Goal: Task Accomplishment & Management: Complete application form

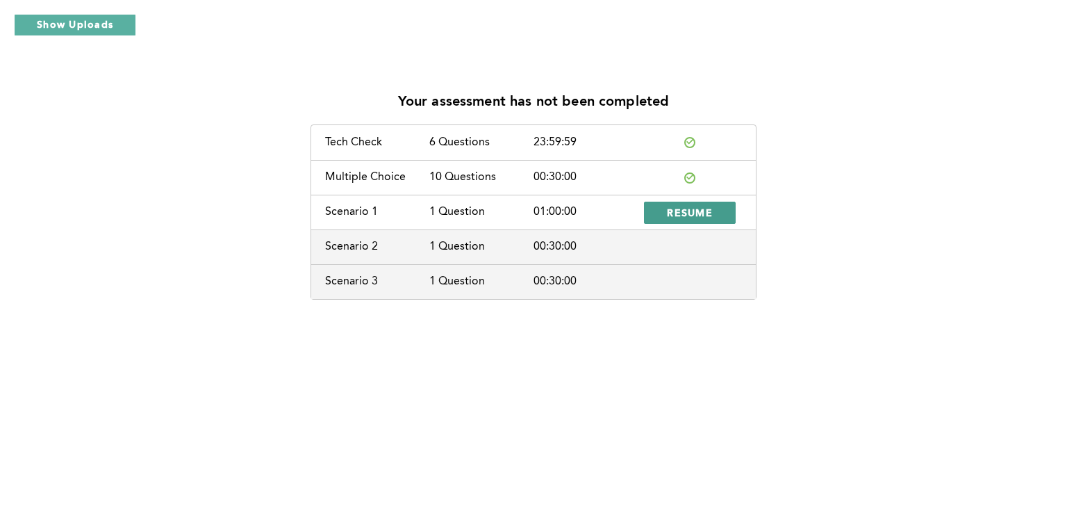
click at [697, 214] on span "RESUME" at bounding box center [690, 212] width 46 height 13
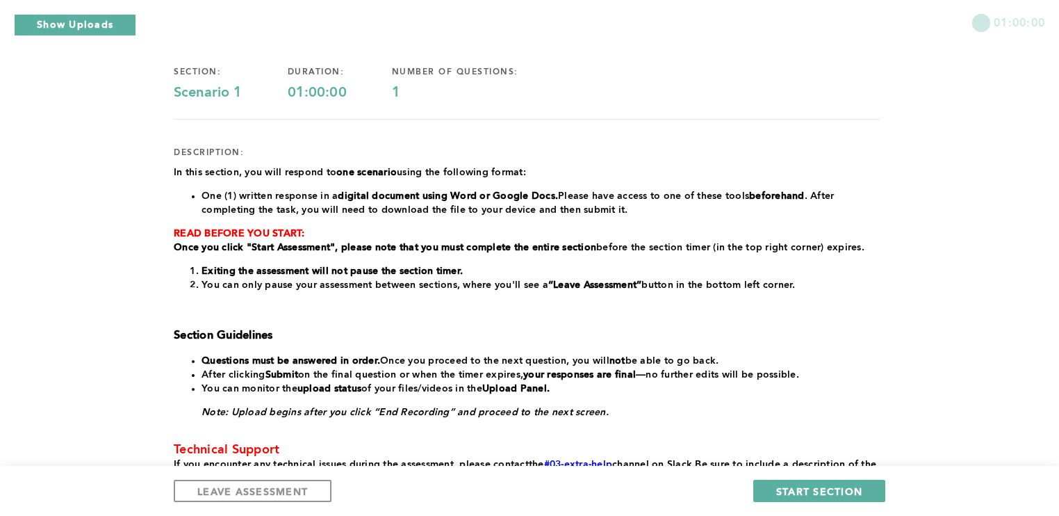
scroll to position [109, 0]
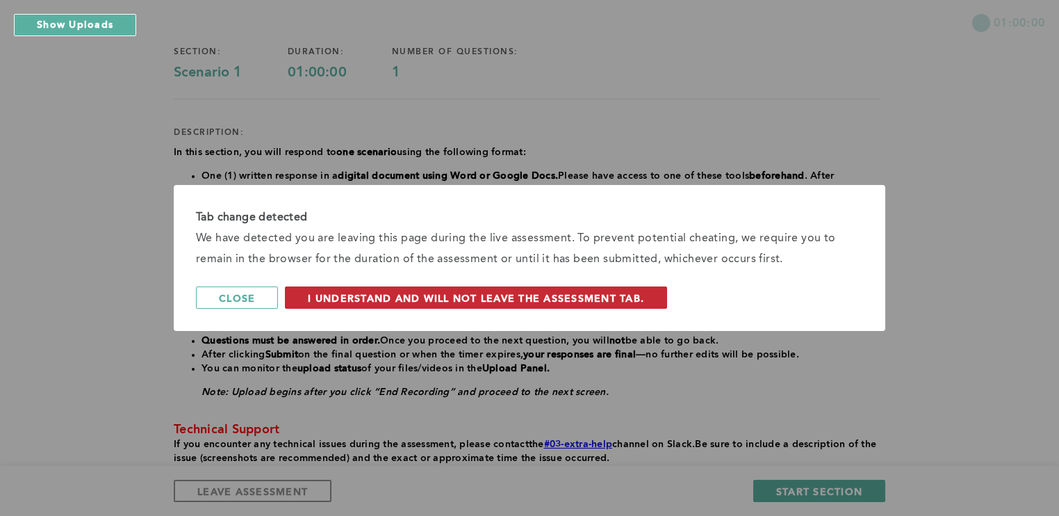
click at [537, 299] on span "I understand and will not leave the assessment tab." at bounding box center [476, 297] width 336 height 13
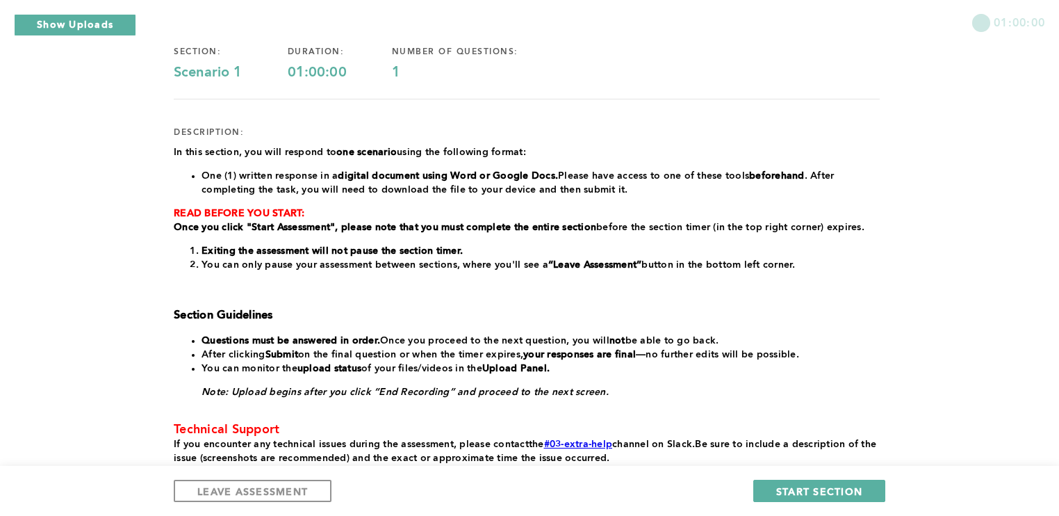
scroll to position [208, 0]
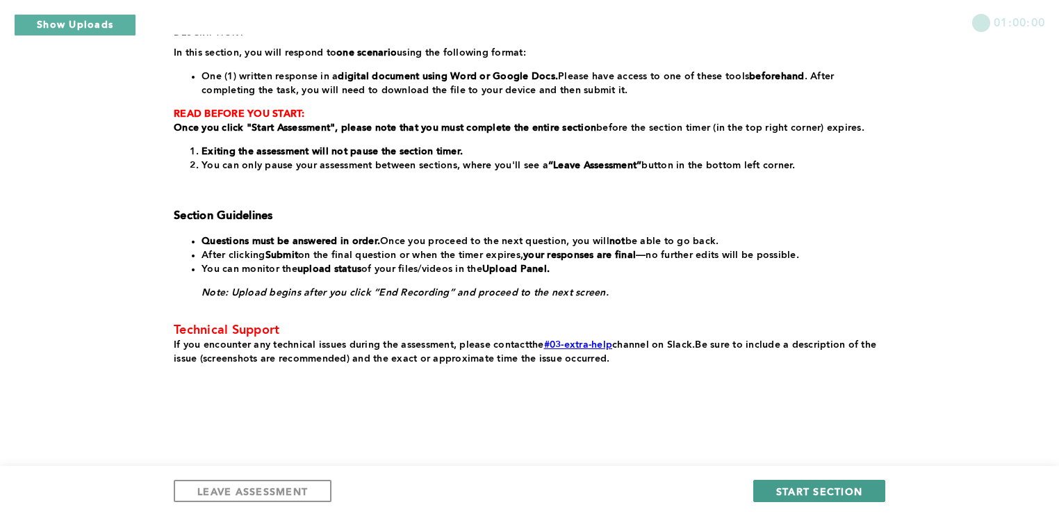
click at [794, 485] on span "START SECTION" at bounding box center [819, 490] width 86 height 13
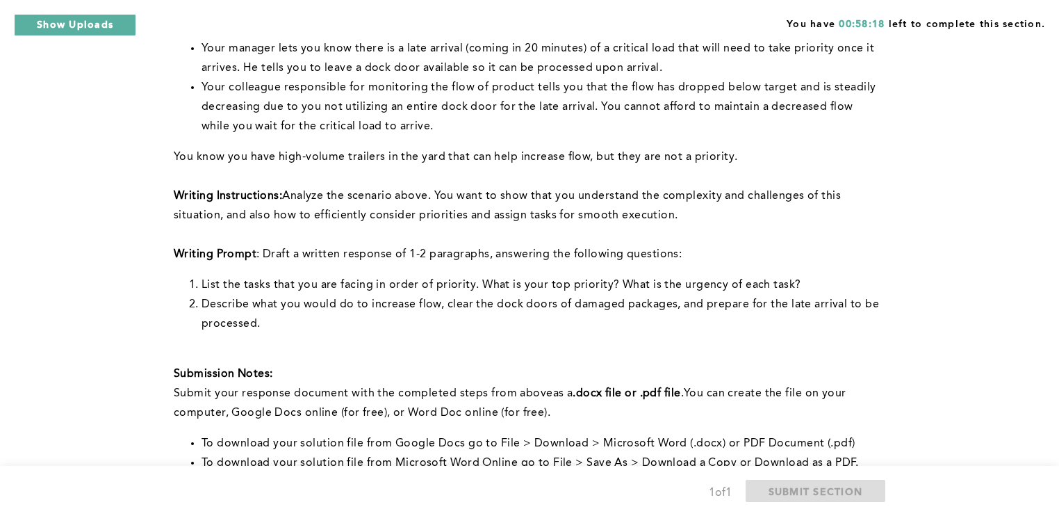
scroll to position [288, 0]
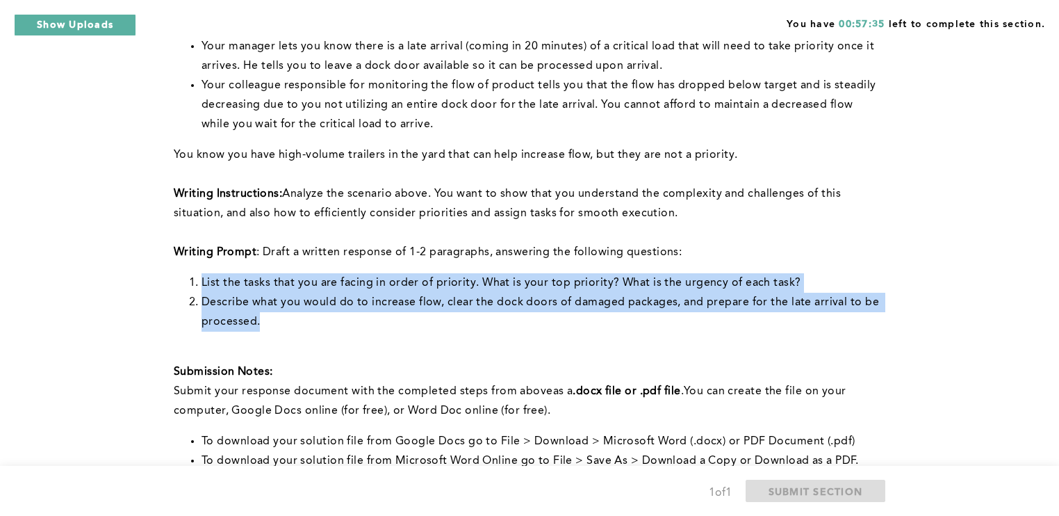
drag, startPoint x: 265, startPoint y: 320, endPoint x: 200, endPoint y: 275, distance: 79.0
click at [200, 275] on ol "List the tasks that you are facing in order of priority. What is your top prior…" at bounding box center [527, 302] width 706 height 58
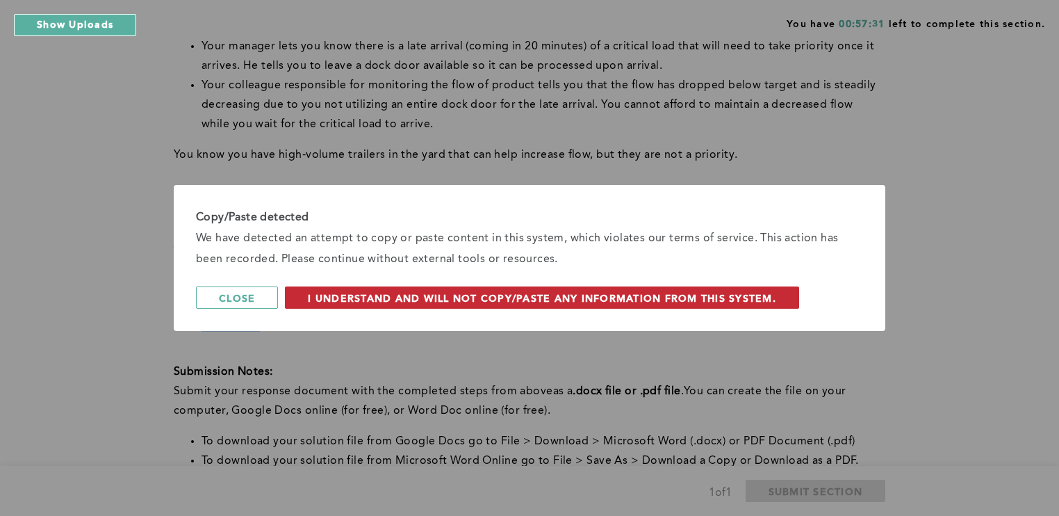
click at [350, 298] on span "I understand and will not copy/paste any information from this system." at bounding box center [542, 297] width 468 height 13
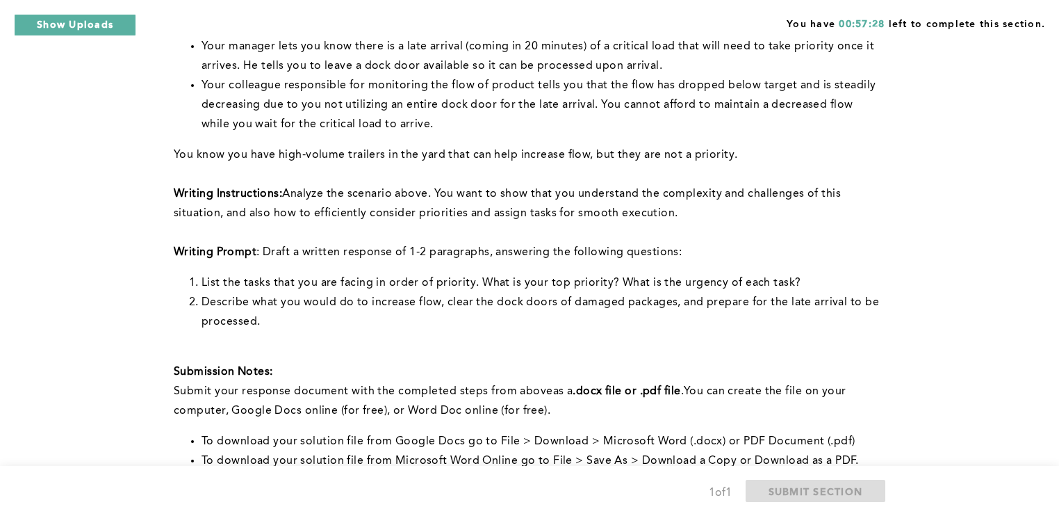
click at [289, 261] on p "Writing Prompt : Draft a written response of 1-2 paragraphs, answering the foll…" at bounding box center [527, 251] width 706 height 19
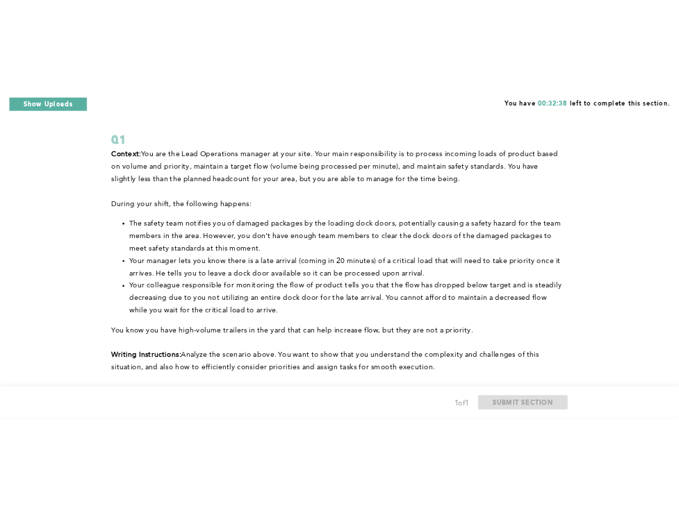
scroll to position [56, 0]
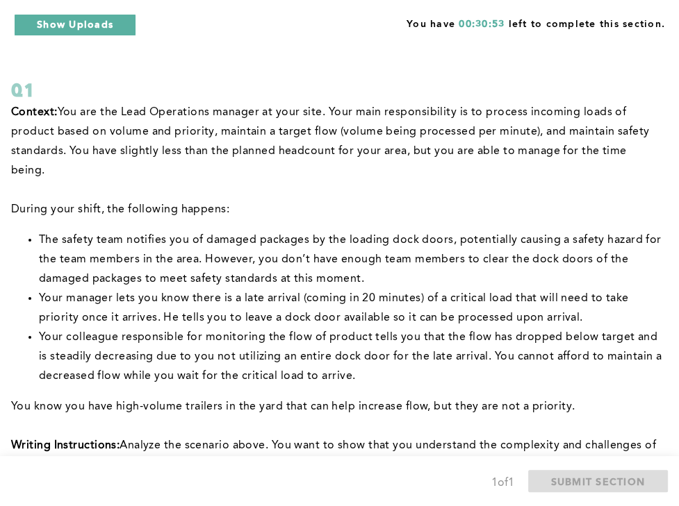
click at [156, 200] on p "﻿During your shift, the following happens:" at bounding box center [336, 209] width 651 height 19
click at [289, 332] on span "Your colleague responsible for monitoring the flow of product tells you that th…" at bounding box center [352, 357] width 626 height 50
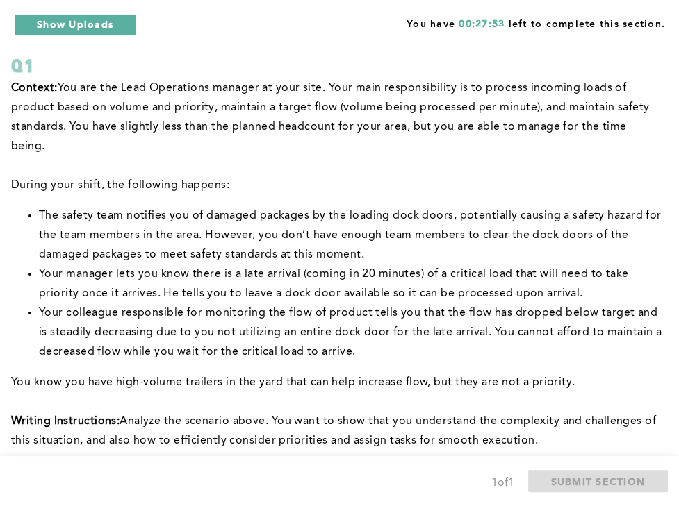
scroll to position [100, 0]
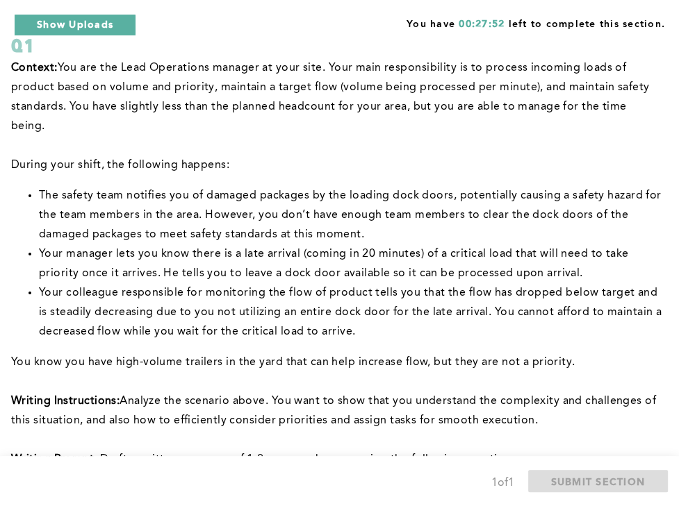
click at [220, 357] on span "You know you have high-volume trailers in the yard that can help increase flow,…" at bounding box center [293, 362] width 564 height 11
click at [203, 190] on span "The safety team notifies you of damaged packages by the loading dock doors, pot…" at bounding box center [351, 215] width 625 height 50
click at [211, 283] on li "Your colleague responsible for monitoring the flow of product tells you that th…" at bounding box center [350, 312] width 623 height 58
click at [396, 112] on p "Context: You are the Lead Operations manager at your site. Your main responsibi…" at bounding box center [336, 97] width 651 height 78
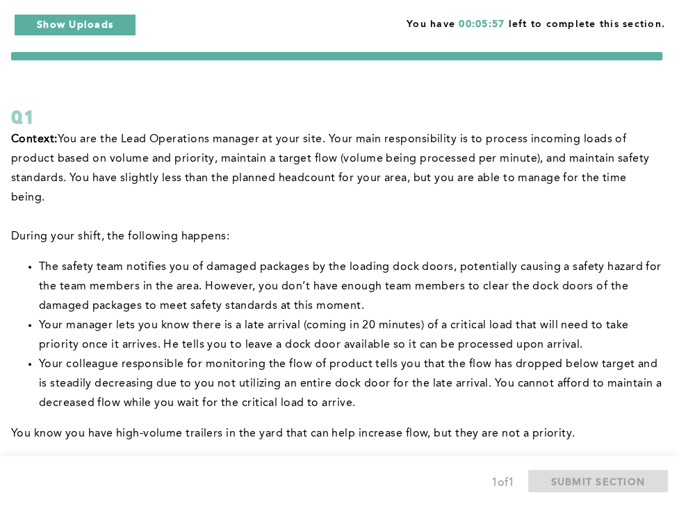
scroll to position [0, 0]
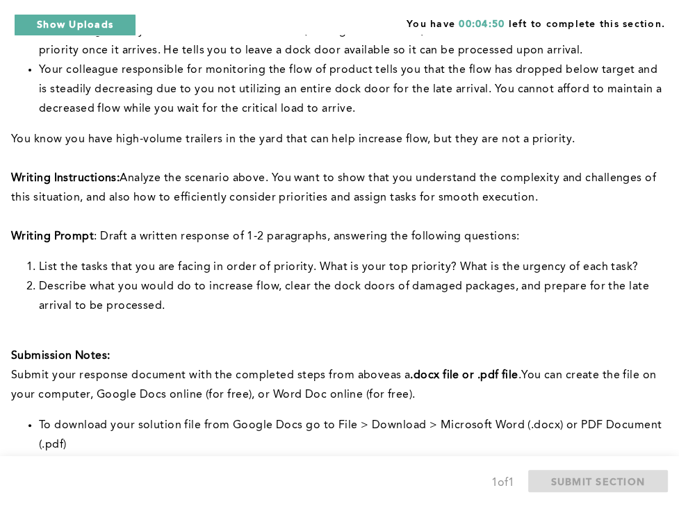
scroll to position [604, 0]
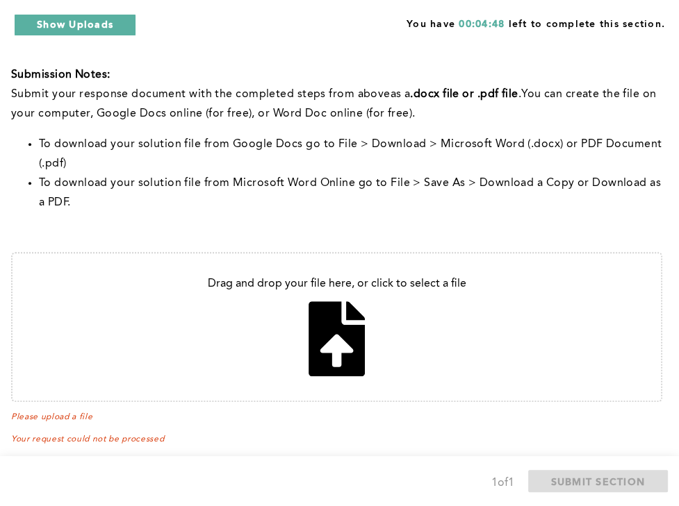
click at [310, 302] on input "file" at bounding box center [337, 327] width 648 height 147
type input "C:\fakepath\safetyQ1.pdf"
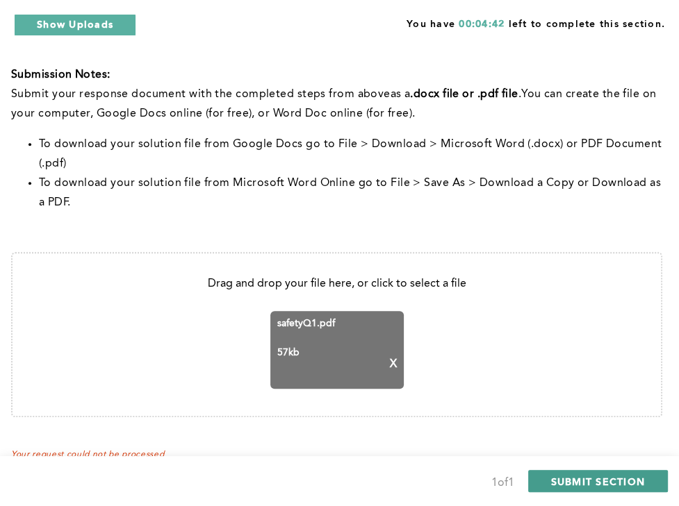
click at [566, 486] on span "SUBMIT SECTION" at bounding box center [598, 481] width 94 height 13
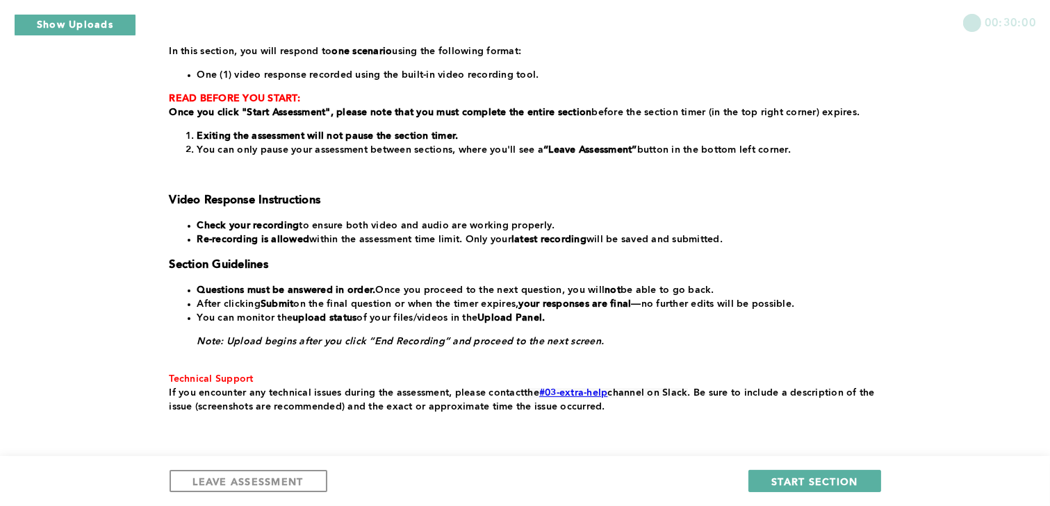
scroll to position [267, 0]
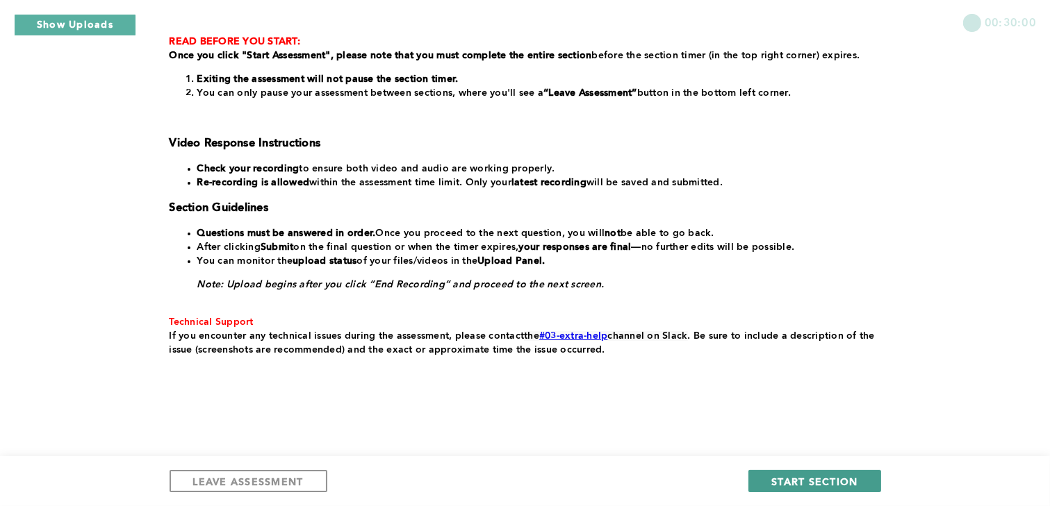
click at [782, 484] on span "START SECTION" at bounding box center [814, 481] width 86 height 13
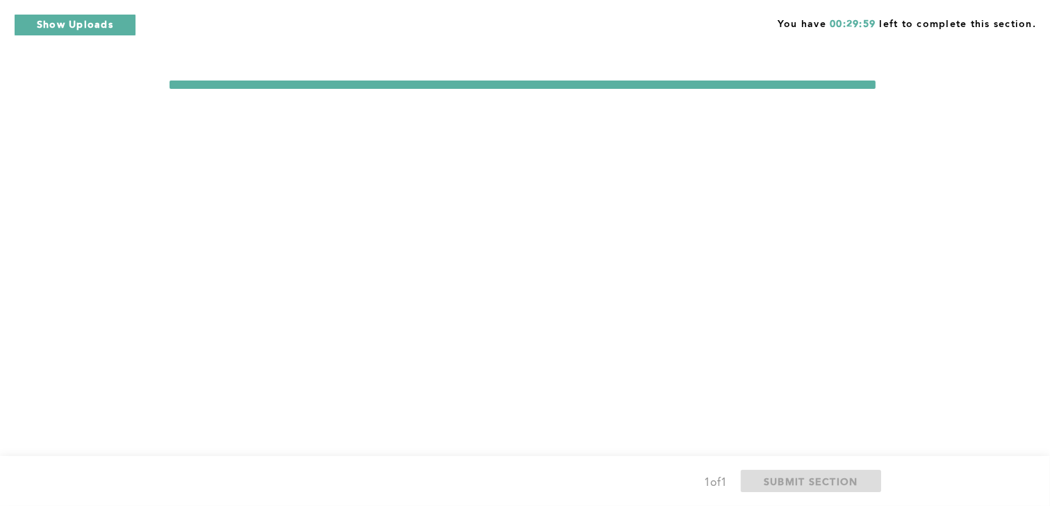
scroll to position [0, 0]
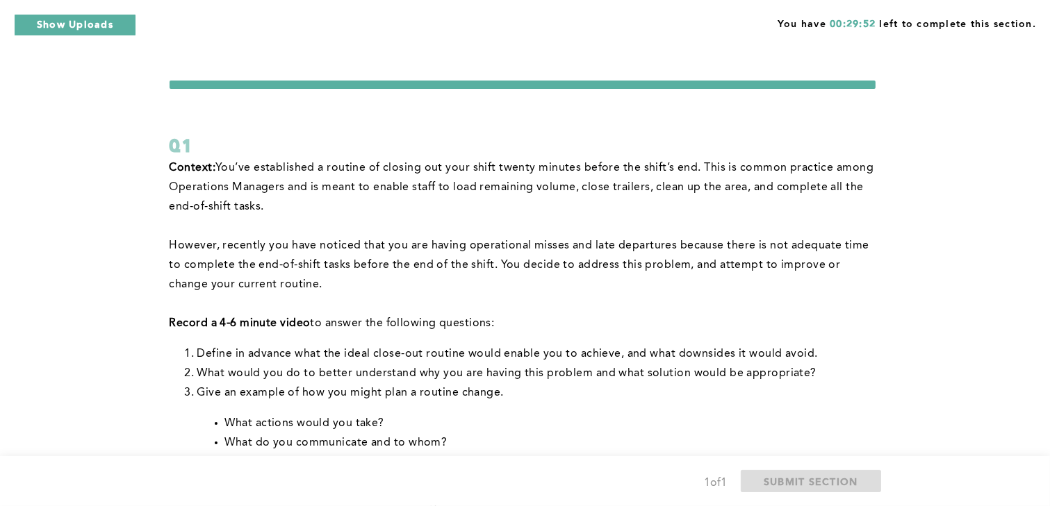
click at [479, 258] on p "However, recently you have noticed that you are having operational misses and l…" at bounding box center [523, 265] width 706 height 58
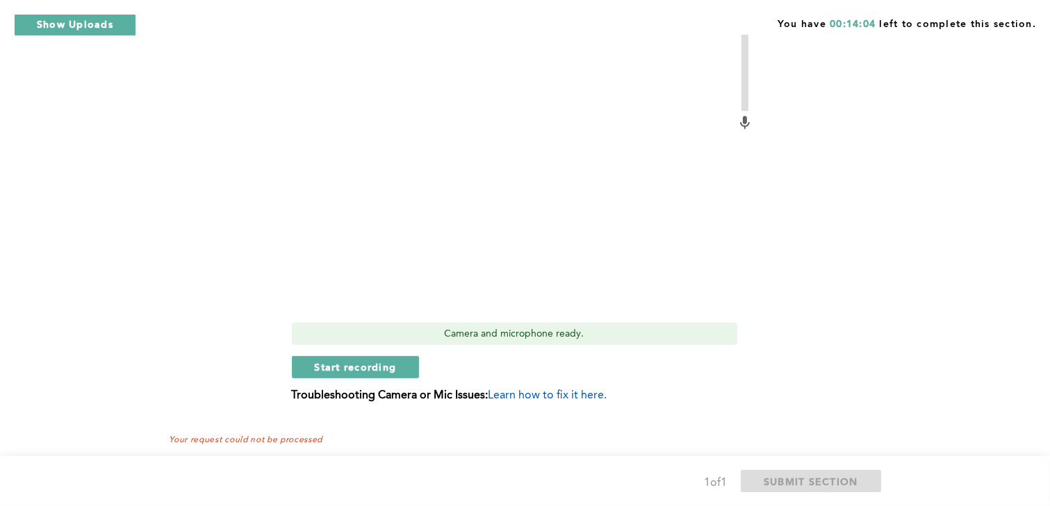
scroll to position [528, 0]
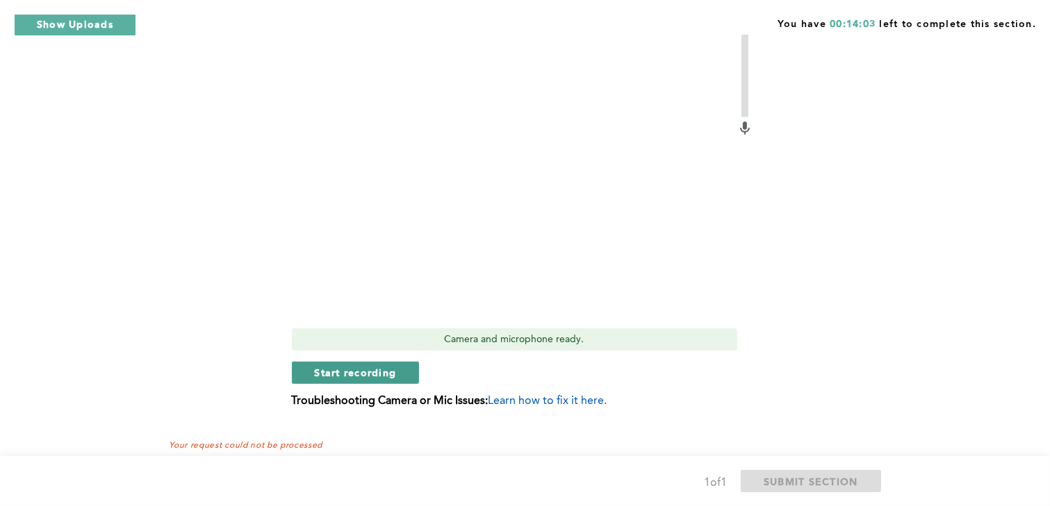
click at [392, 369] on span "Start recording" at bounding box center [356, 372] width 82 height 13
click at [392, 369] on span "Stop recording" at bounding box center [355, 372] width 81 height 13
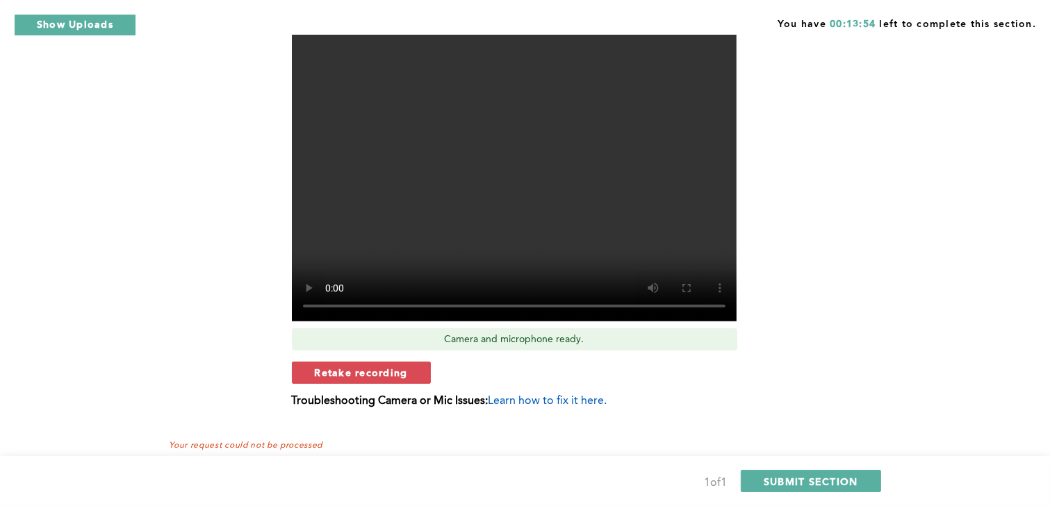
click at [392, 369] on span "Retake recording" at bounding box center [361, 372] width 93 height 13
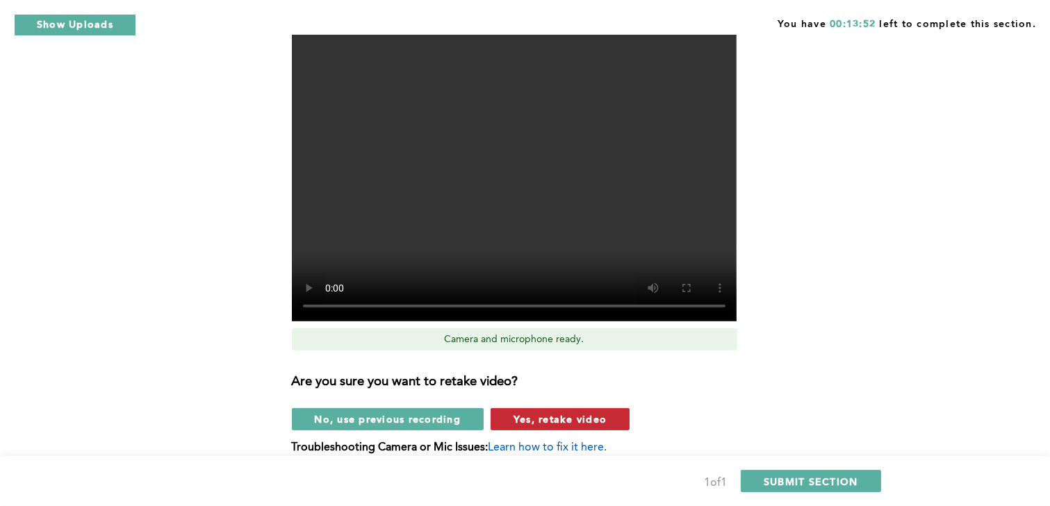
click at [532, 420] on span "Yes, retake video" at bounding box center [559, 419] width 93 height 13
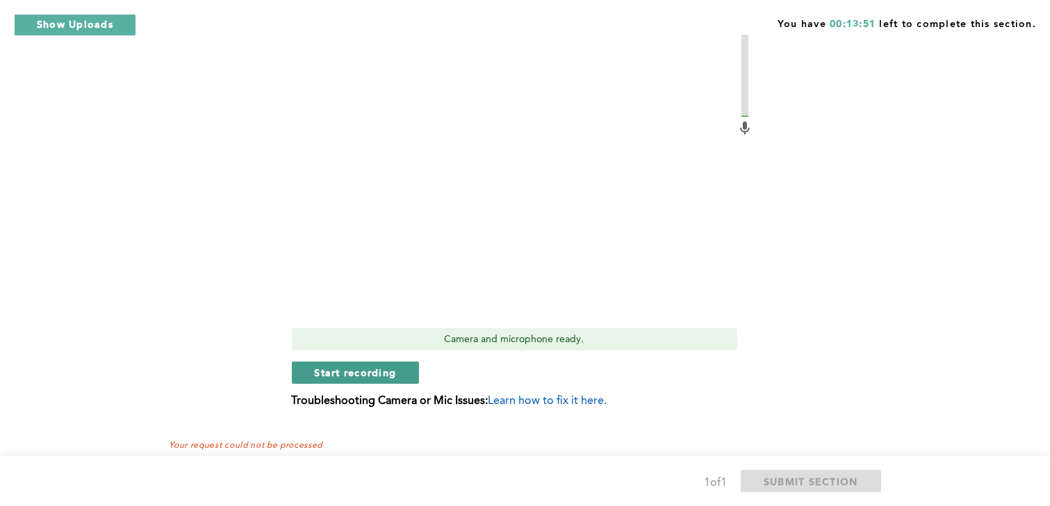
click at [389, 377] on span "Start recording" at bounding box center [356, 372] width 82 height 13
click at [389, 377] on span "Stop recording" at bounding box center [355, 372] width 81 height 13
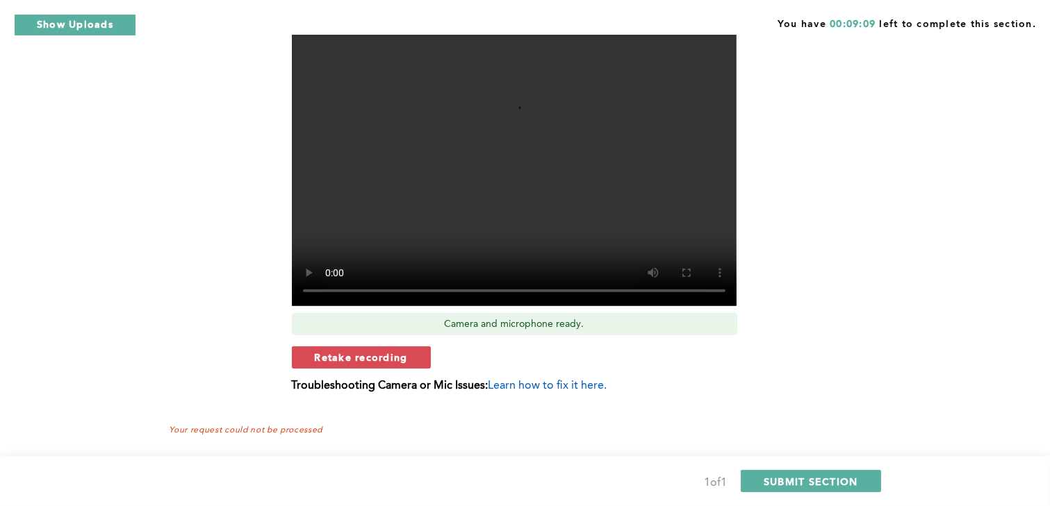
scroll to position [547, 0]
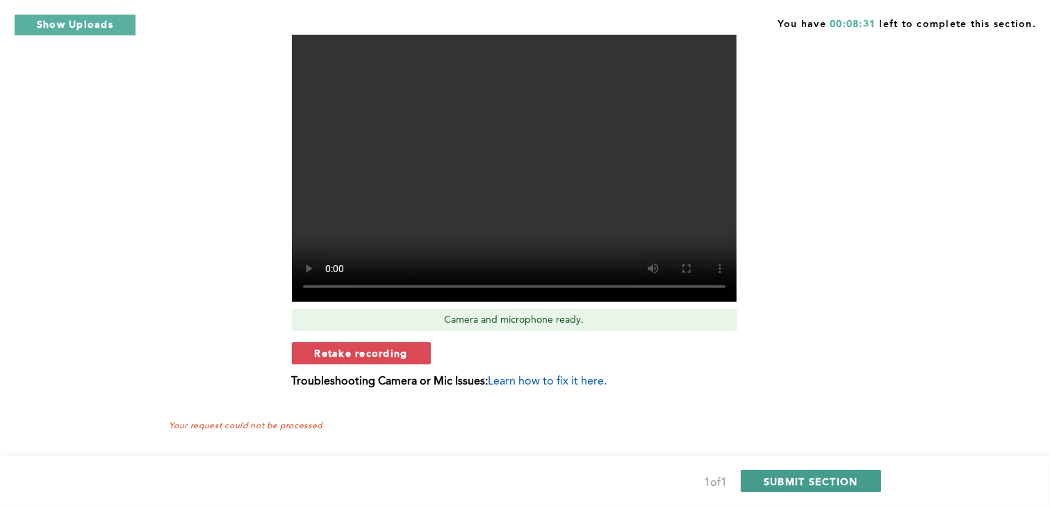
click at [764, 486] on span "SUBMIT SECTION" at bounding box center [811, 481] width 94 height 13
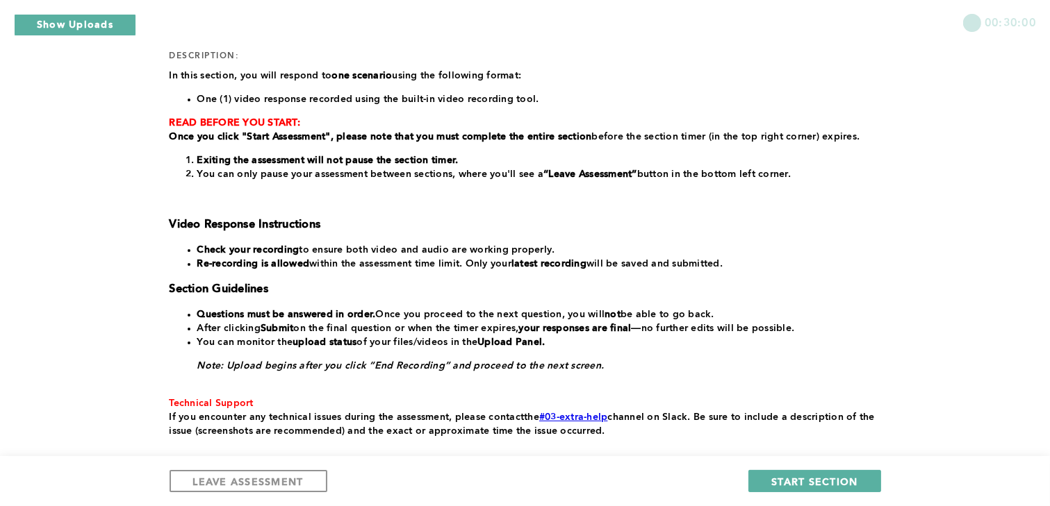
scroll to position [267, 0]
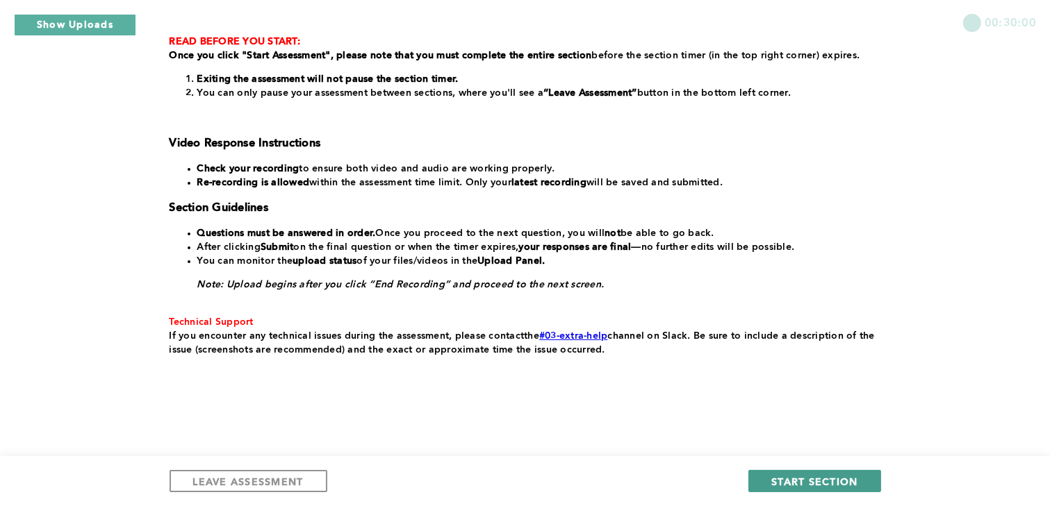
click at [779, 478] on span "START SECTION" at bounding box center [814, 481] width 86 height 13
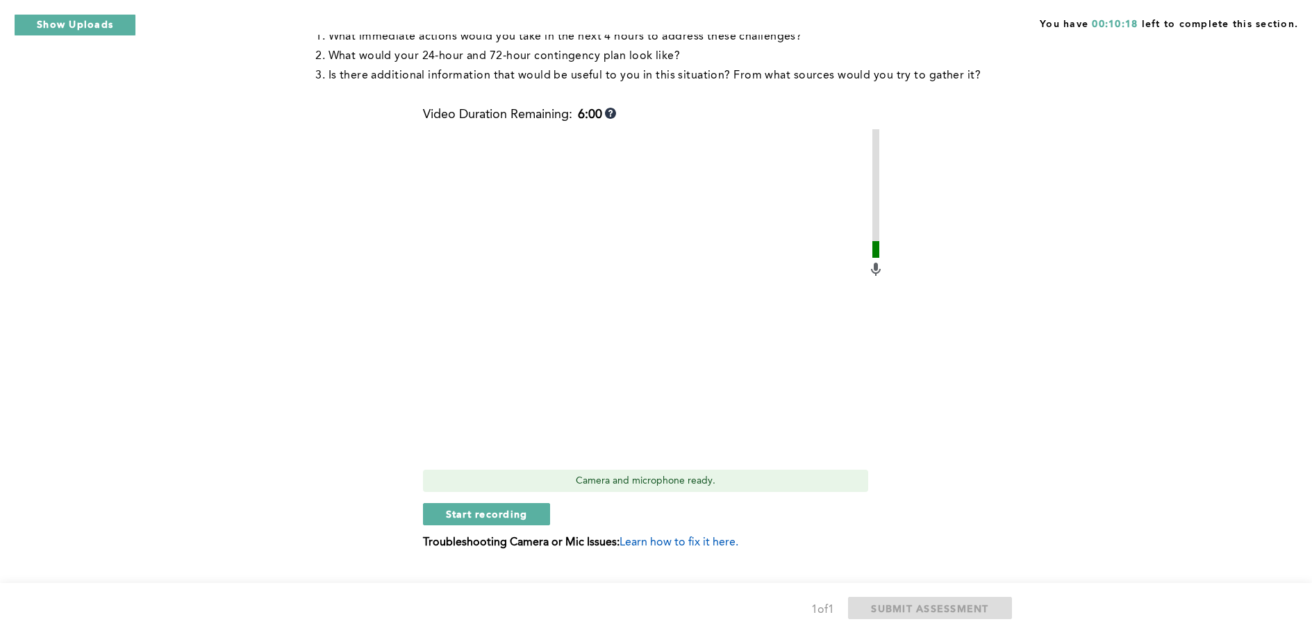
scroll to position [322, 0]
click at [447, 506] on span "Start recording" at bounding box center [487, 511] width 82 height 13
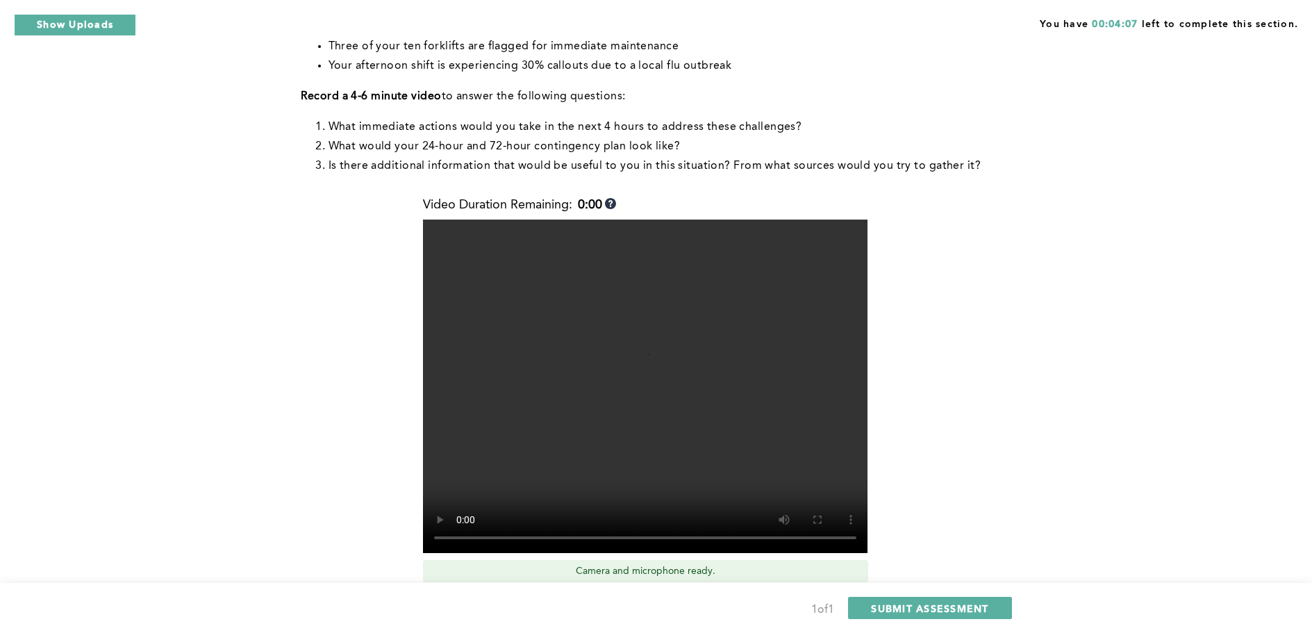
scroll to position [361, 0]
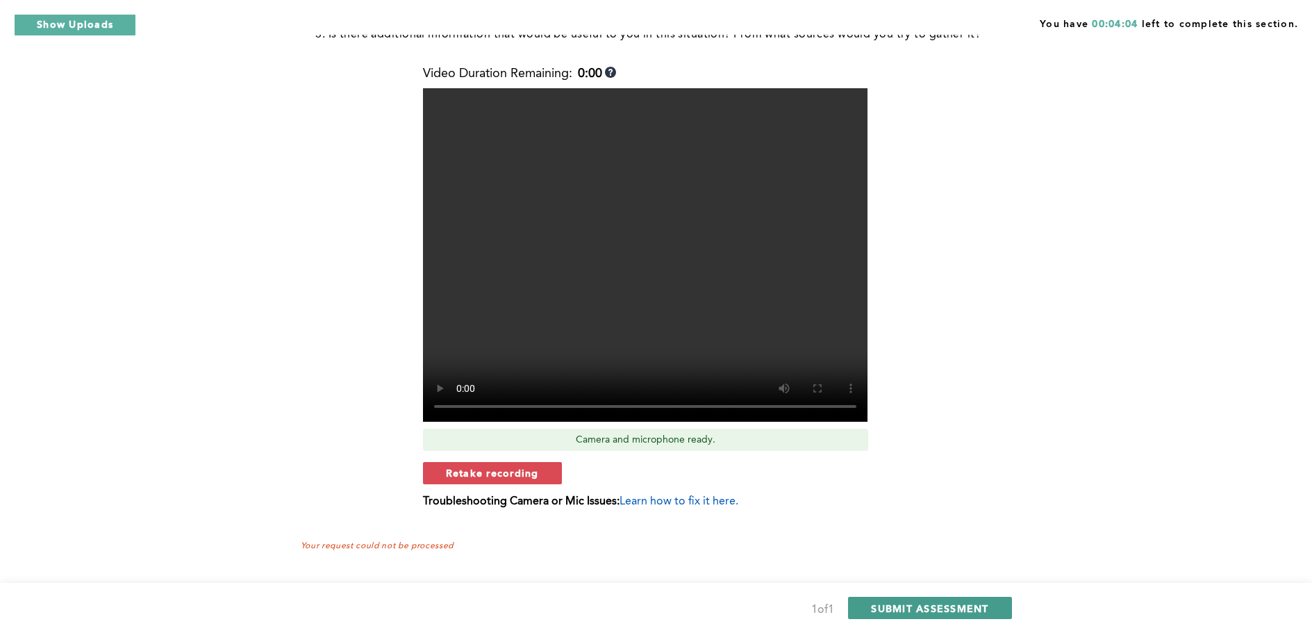
click at [905, 515] on span "SUBMIT ASSESSMENT" at bounding box center [929, 608] width 117 height 13
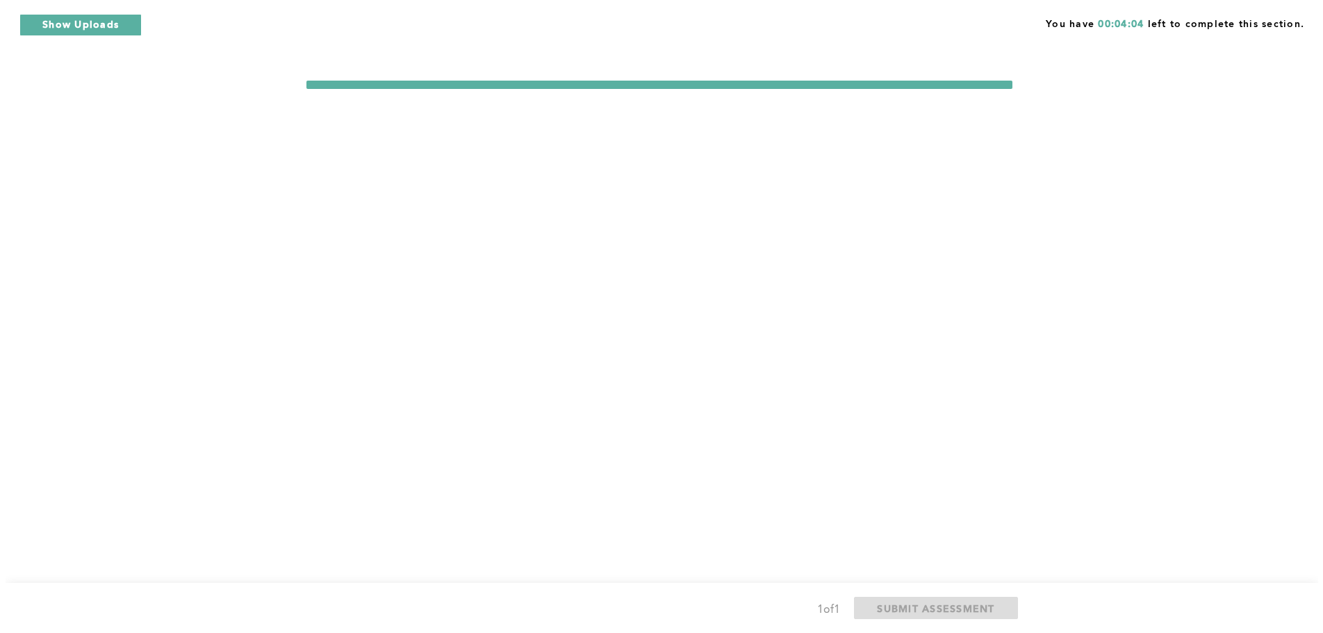
scroll to position [0, 0]
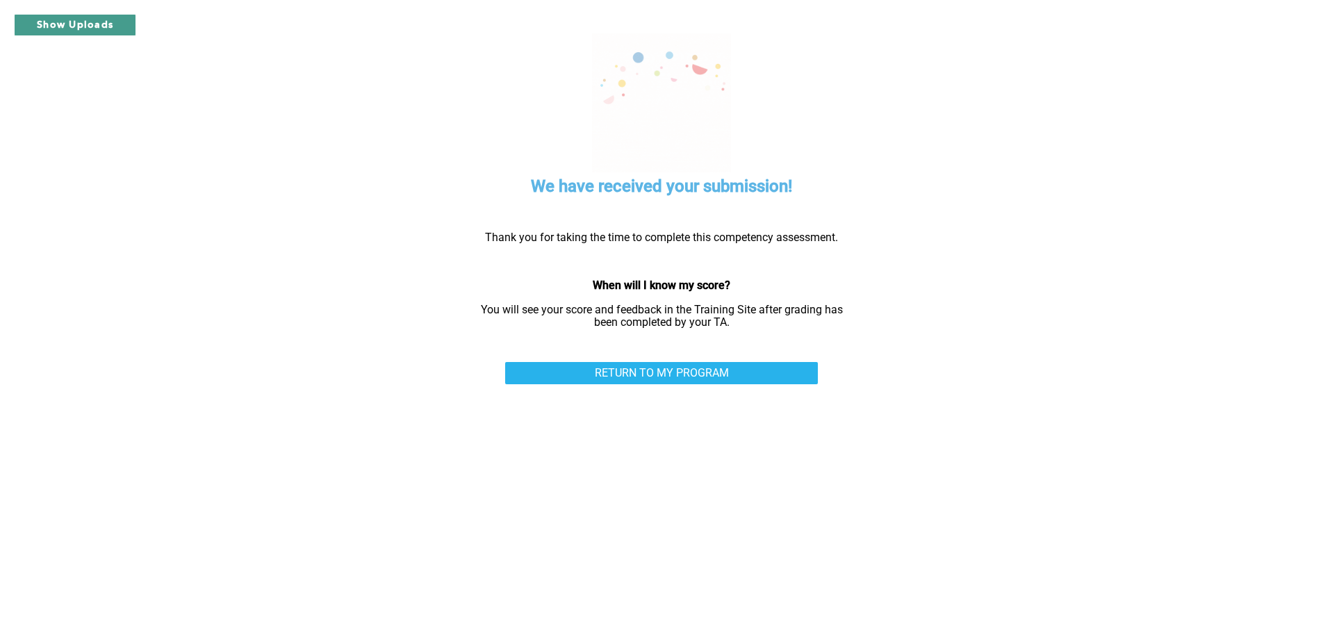
click at [87, 28] on button "Show Uploads" at bounding box center [75, 25] width 122 height 22
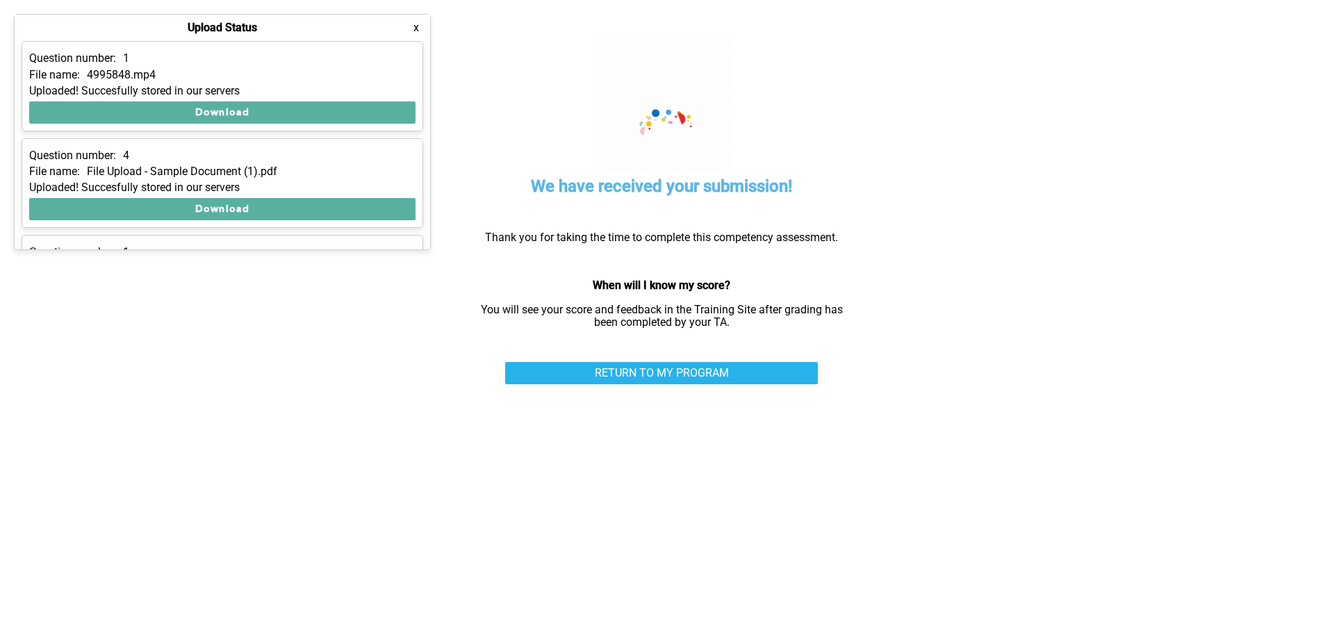
scroll to position [275, 0]
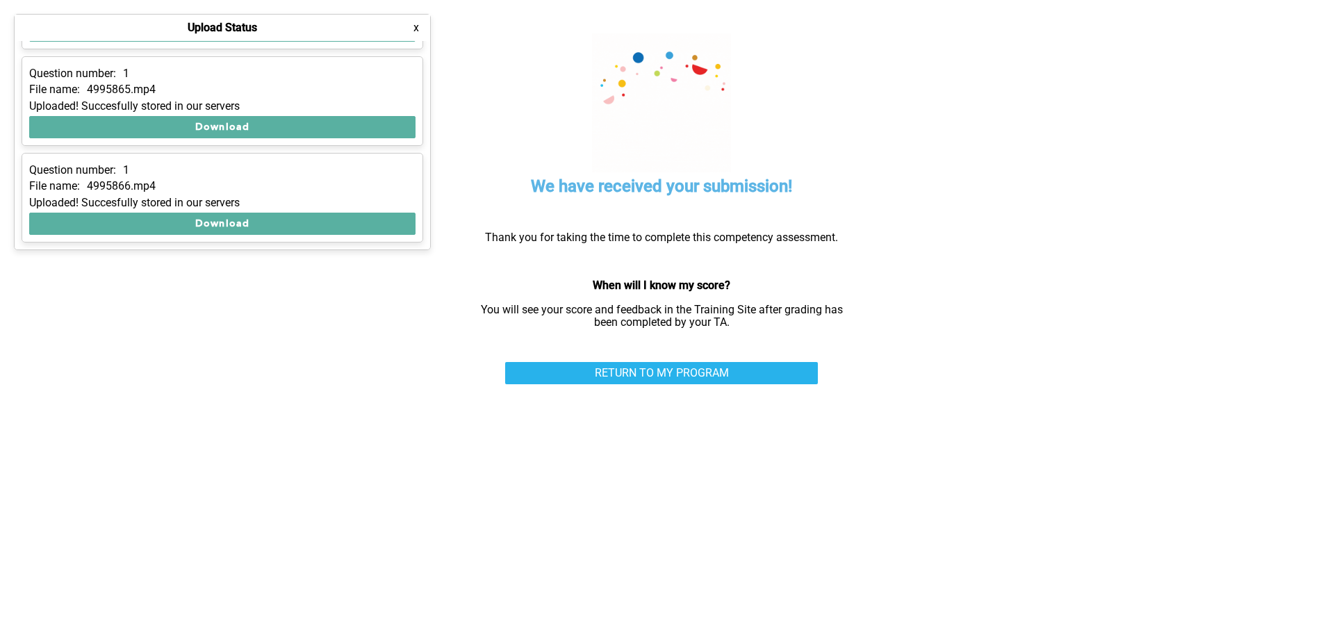
click at [411, 26] on button "x" at bounding box center [416, 28] width 14 height 14
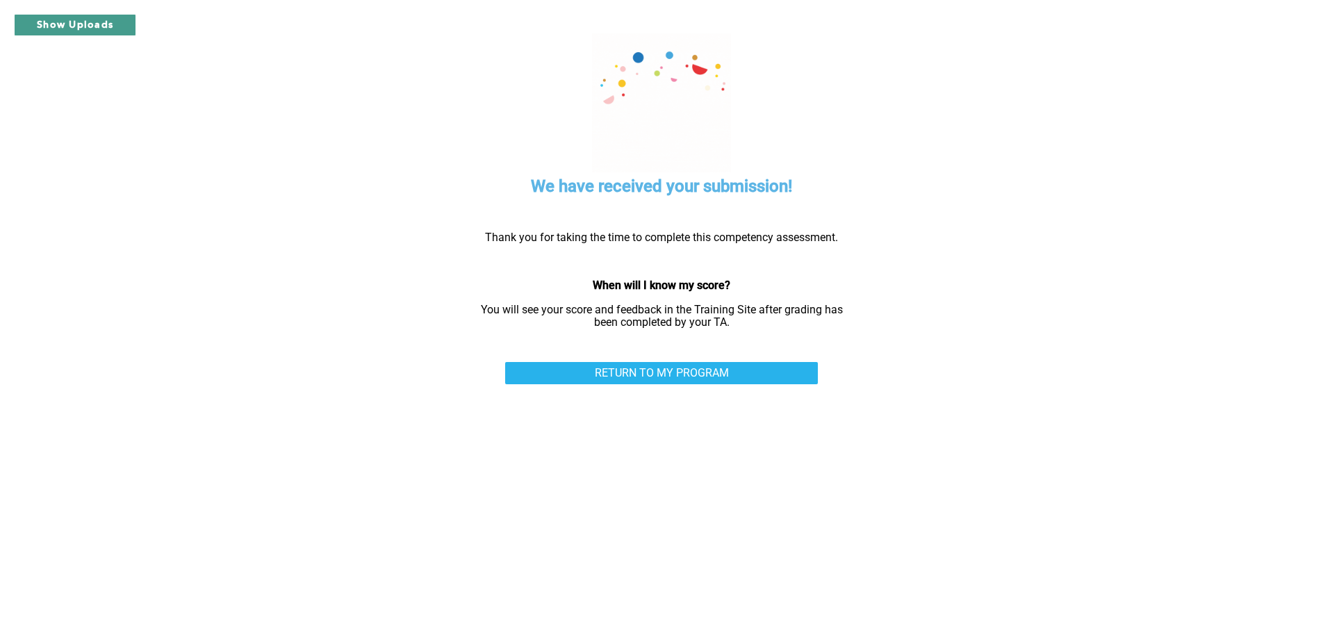
click at [107, 22] on button "Show Uploads" at bounding box center [75, 25] width 122 height 22
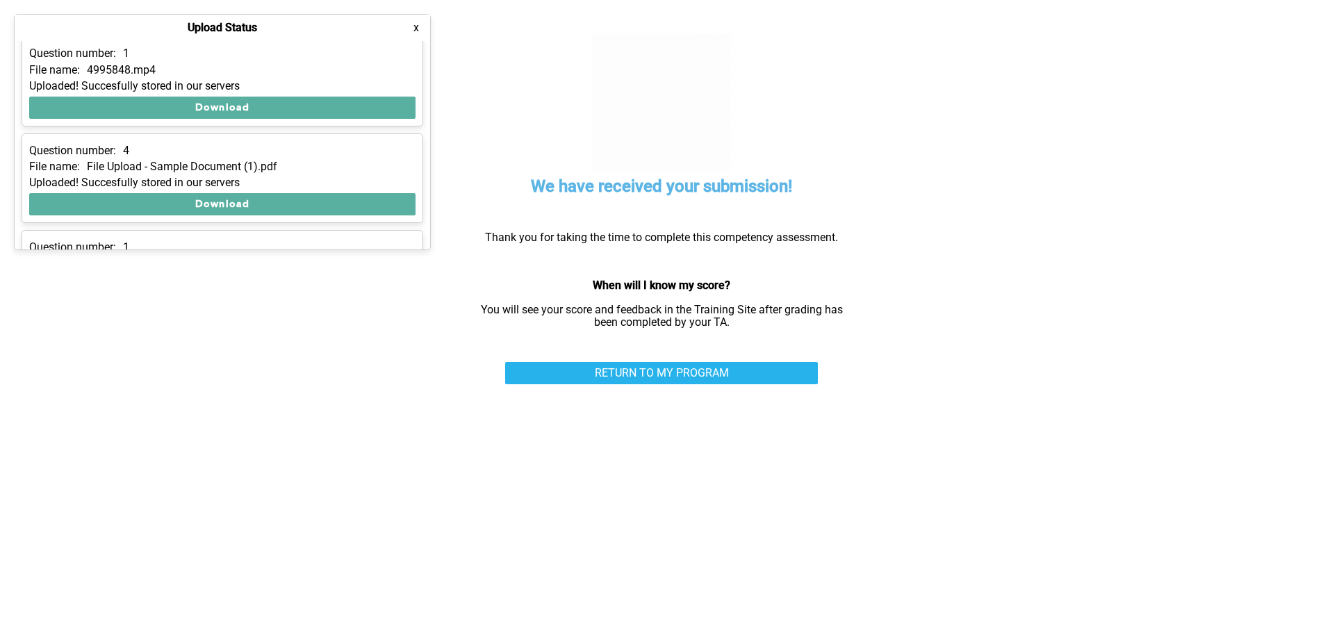
scroll to position [0, 0]
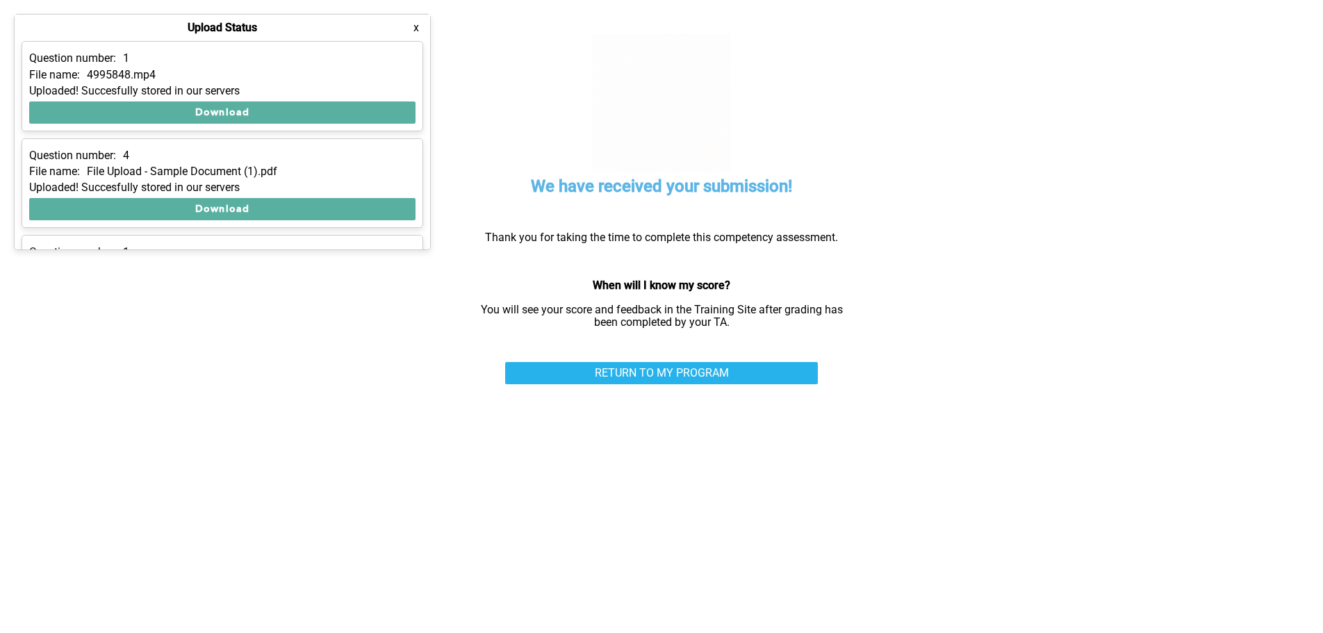
click at [415, 24] on button "x" at bounding box center [416, 28] width 14 height 14
